Goal: Find specific page/section: Find specific page/section

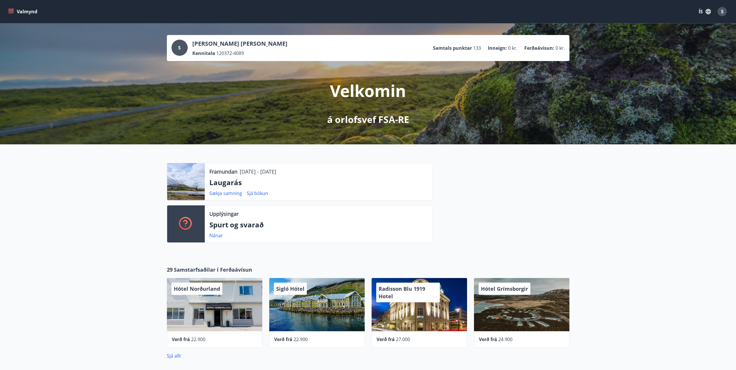
click at [4, 11] on div "Valmynd ÍS S" at bounding box center [368, 11] width 736 height 23
click at [13, 9] on icon "menu" at bounding box center [11, 9] width 6 height 1
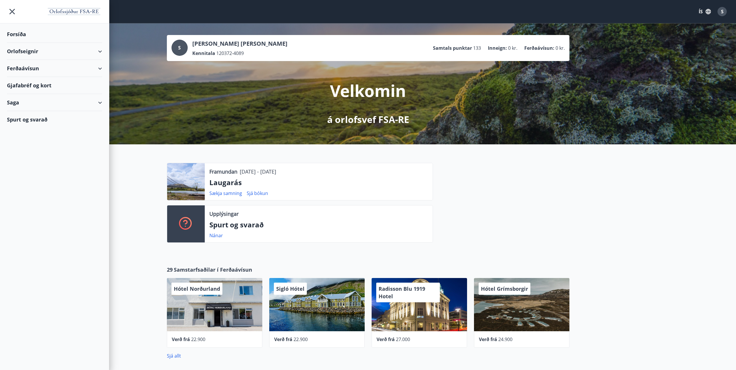
click at [19, 85] on div "Gjafabréf og kort" at bounding box center [54, 85] width 95 height 17
